Goal: Entertainment & Leisure: Browse casually

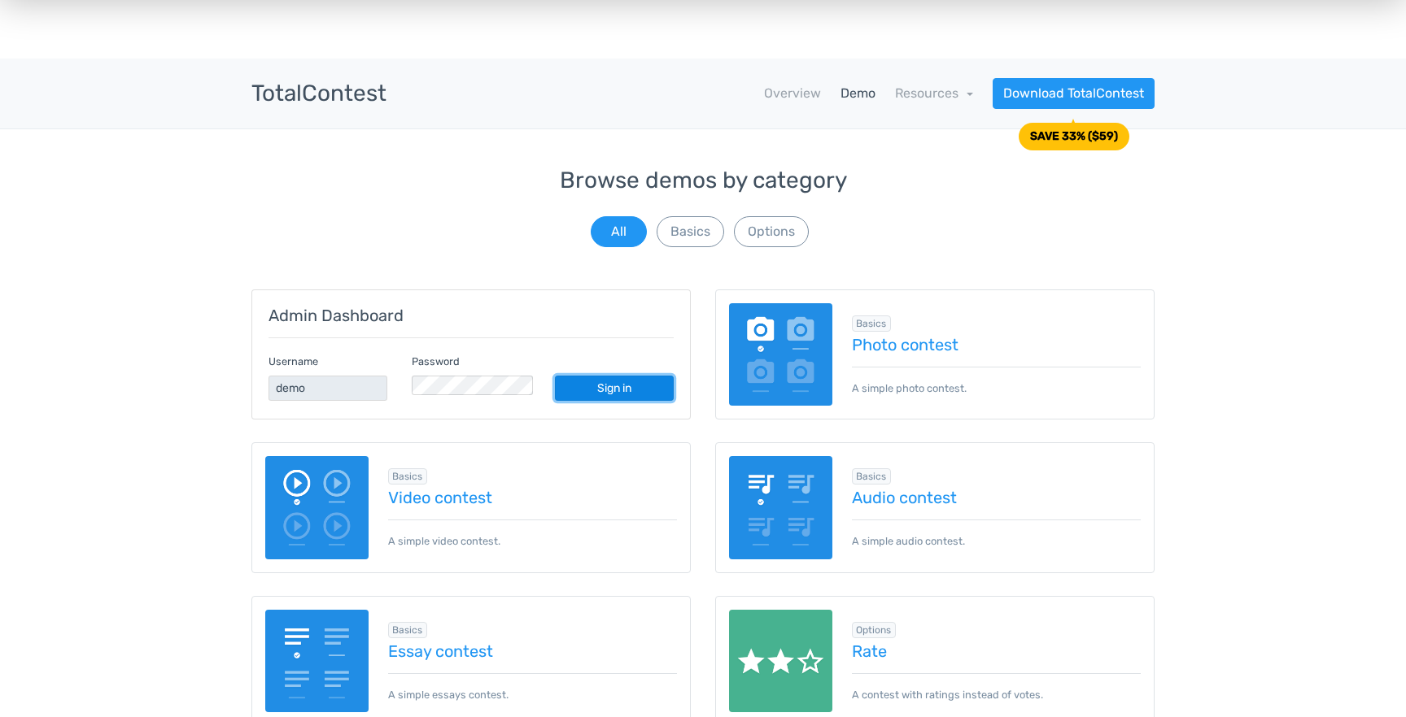
click at [604, 376] on link "Sign in" at bounding box center [614, 388] width 119 height 25
click at [443, 489] on link "Video contest" at bounding box center [533, 498] width 290 height 18
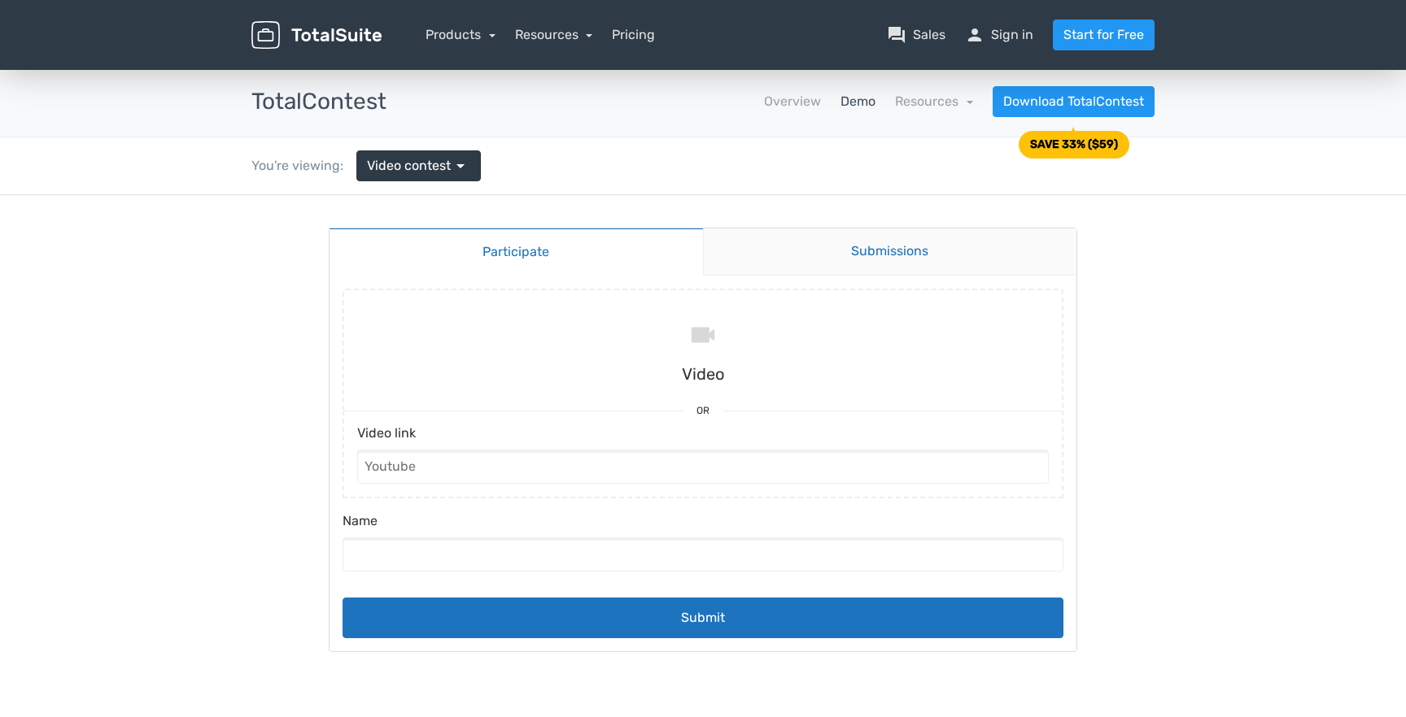
click at [959, 259] on link "Submissions" at bounding box center [890, 252] width 374 height 47
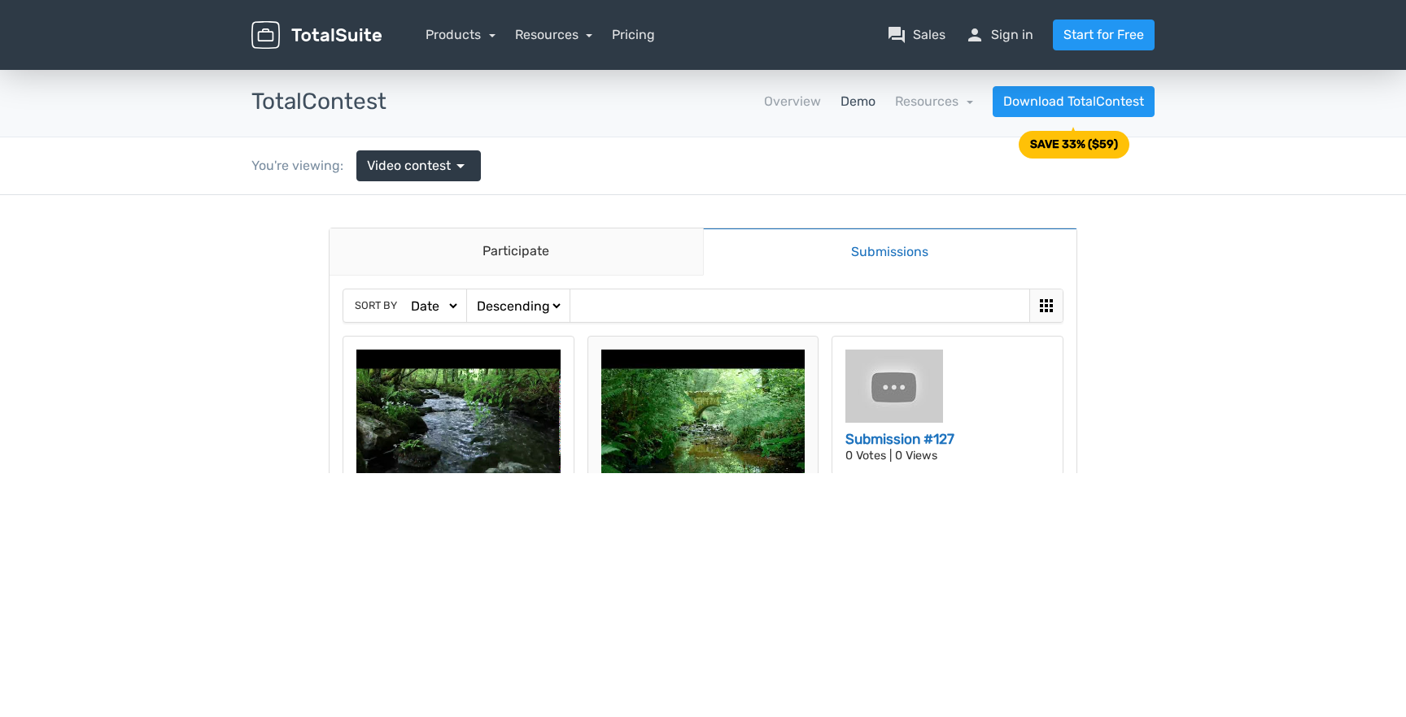
click at [757, 390] on img at bounding box center [703, 426] width 204 height 153
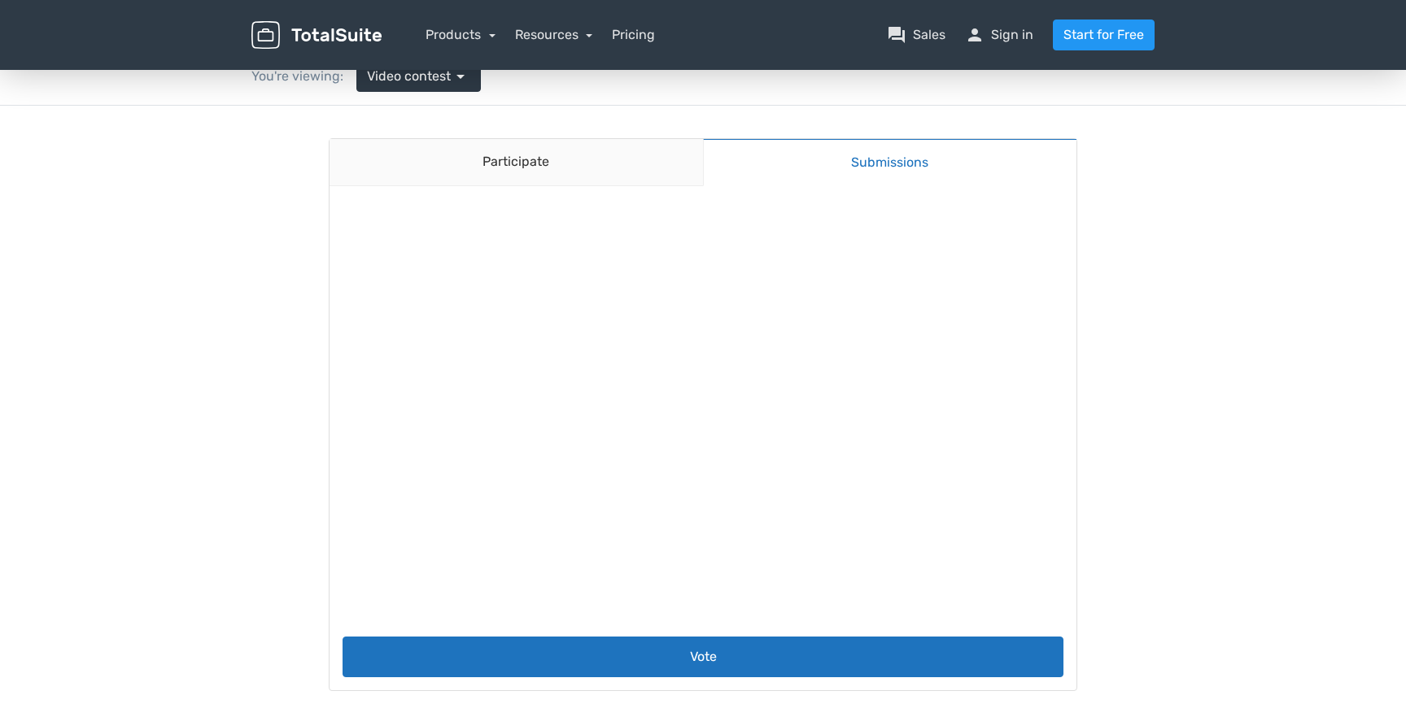
scroll to position [92, 0]
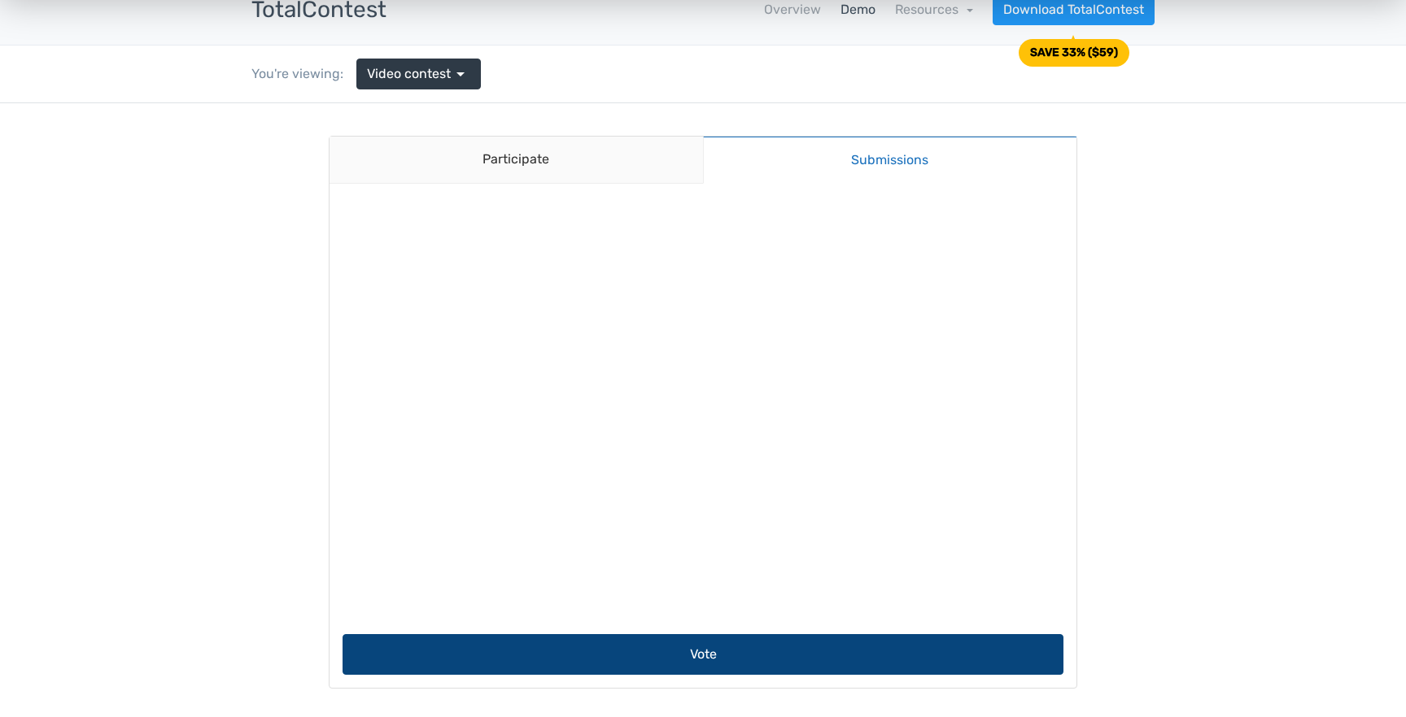
click at [716, 656] on button "Vote" at bounding box center [702, 654] width 721 height 41
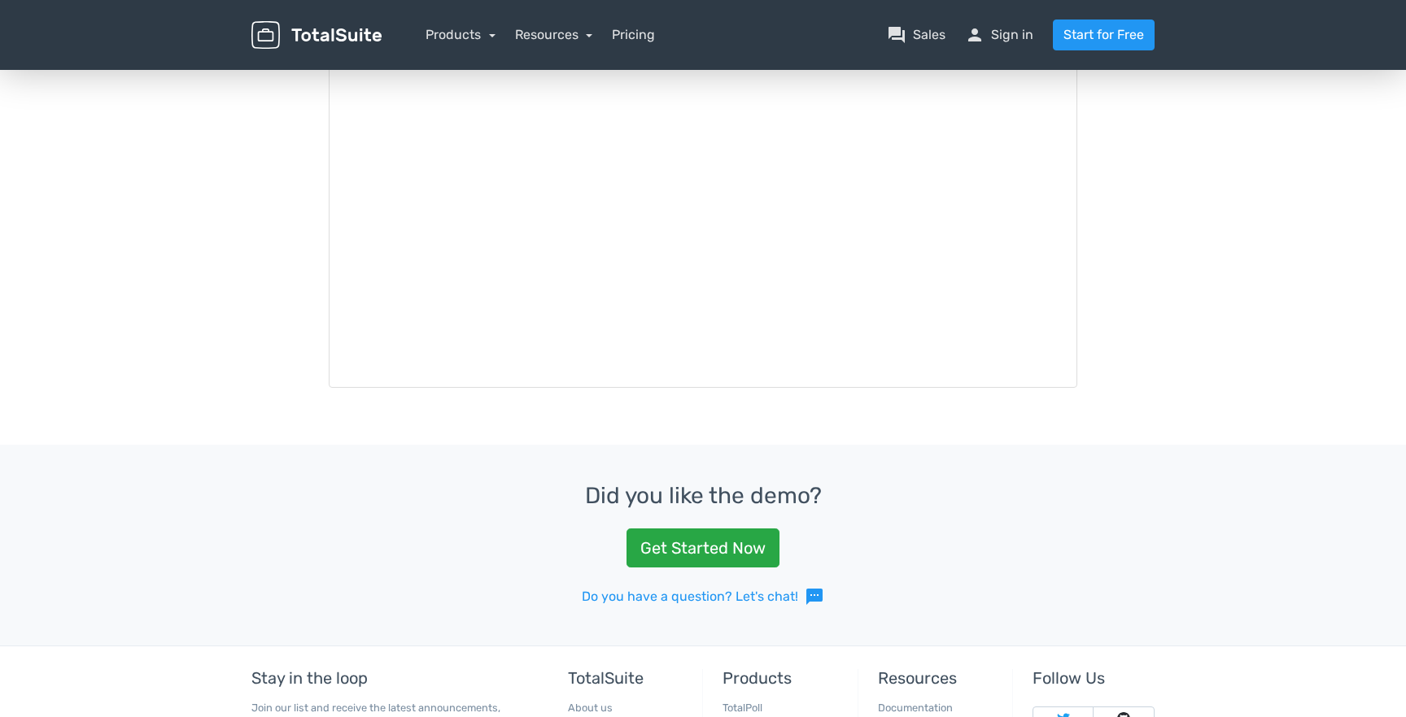
scroll to position [0, 0]
